Goal: Transaction & Acquisition: Subscribe to service/newsletter

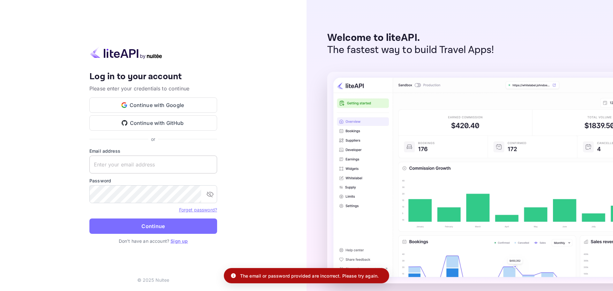
click at [177, 171] on input "text" at bounding box center [153, 164] width 128 height 18
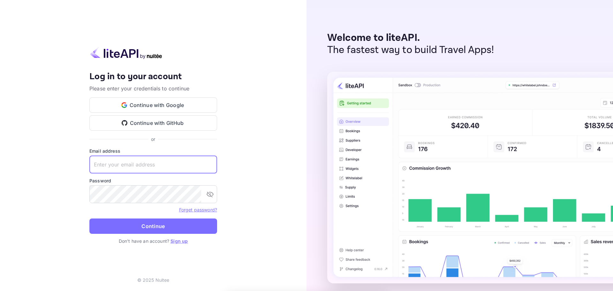
click at [177, 170] on input "text" at bounding box center [153, 164] width 128 height 18
click at [184, 240] on link "Sign up" at bounding box center [178, 240] width 17 height 5
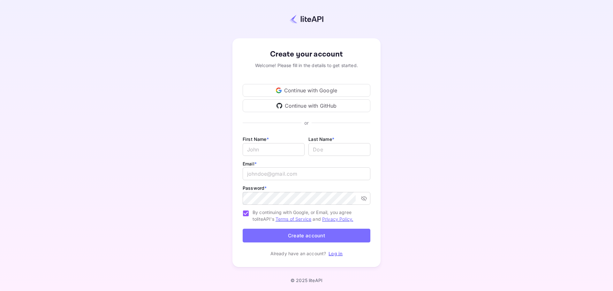
click at [319, 92] on div "Continue with Google" at bounding box center [306, 90] width 128 height 13
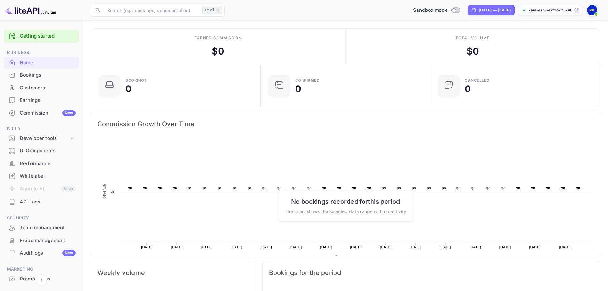
scroll to position [99, 161]
